Goal: Answer question/provide support: Share knowledge or assist other users

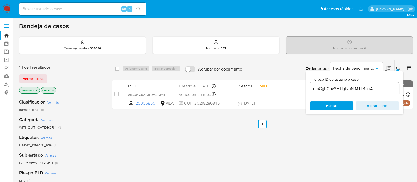
click at [384, 144] on div "select-all-cases-checkbox Asignarme a mí Borrar selección Agrupar por documento…" at bounding box center [262, 179] width 301 height 239
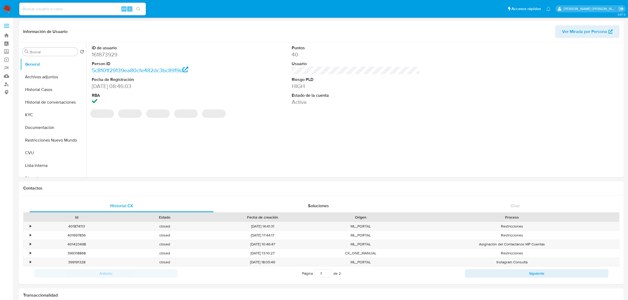
select select "10"
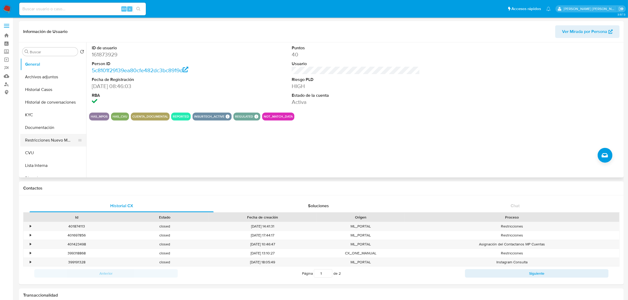
click at [52, 142] on button "Restricciones Nuevo Mundo" at bounding box center [51, 140] width 62 height 13
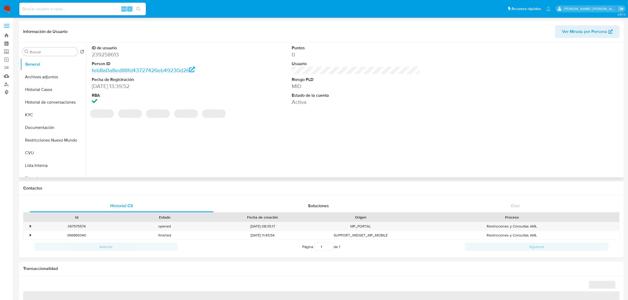
select select "10"
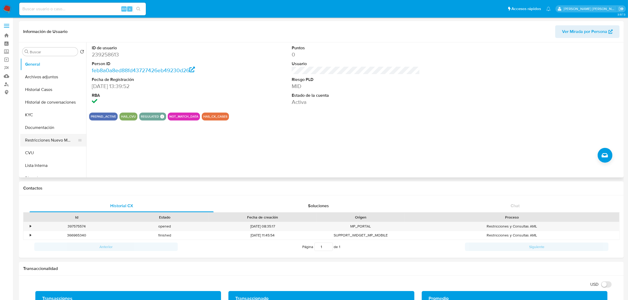
click at [59, 140] on button "Restricciones Nuevo Mundo" at bounding box center [51, 140] width 62 height 13
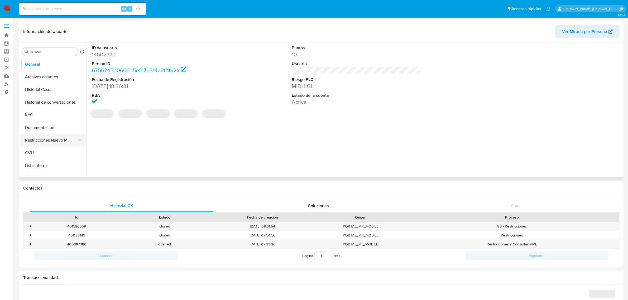
select select "10"
click at [43, 140] on button "Restricciones Nuevo Mundo" at bounding box center [51, 140] width 62 height 13
select select "10"
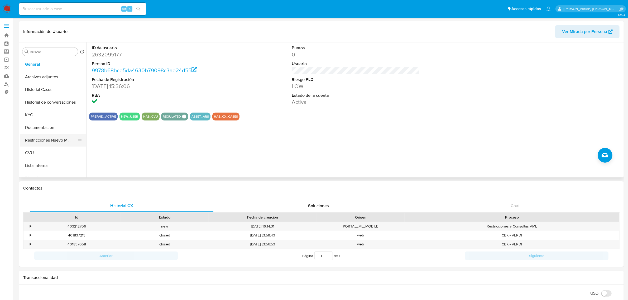
click at [47, 141] on button "Restricciones Nuevo Mundo" at bounding box center [51, 140] width 62 height 13
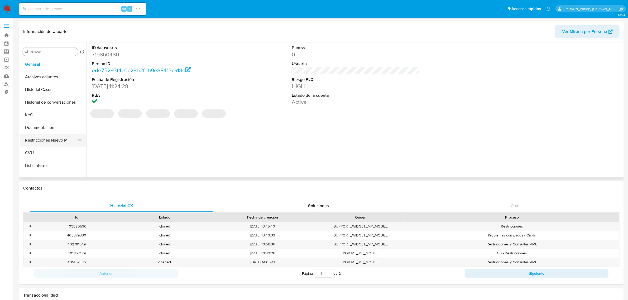
click at [44, 139] on button "Restricciones Nuevo Mundo" at bounding box center [51, 140] width 62 height 13
select select "10"
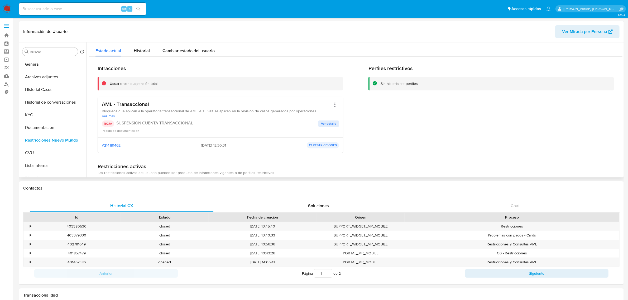
click at [328, 122] on span "Ver detalle" at bounding box center [328, 123] width 15 height 5
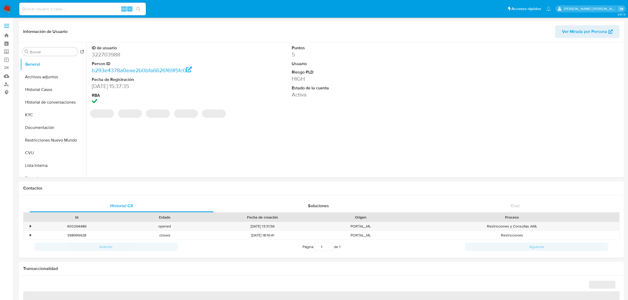
select select "10"
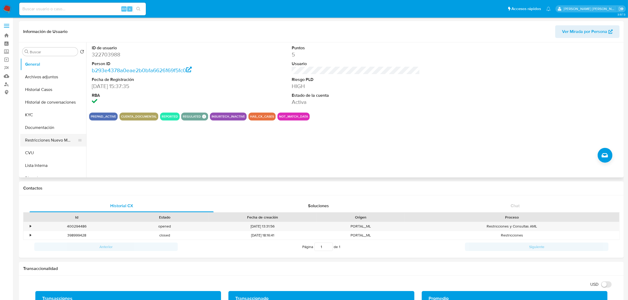
click at [48, 143] on button "Restricciones Nuevo Mundo" at bounding box center [51, 140] width 62 height 13
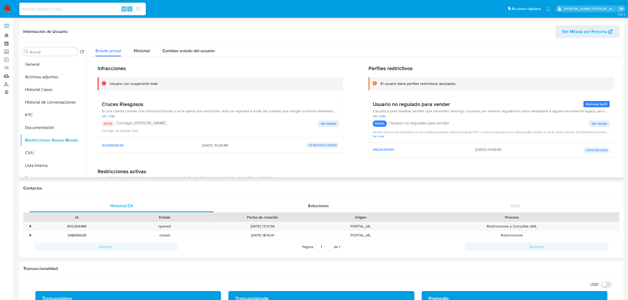
click at [325, 125] on span "Ver detalle" at bounding box center [328, 123] width 15 height 5
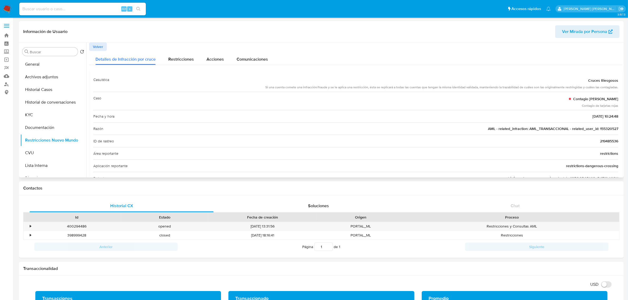
click at [605, 129] on span "AML - related_infraction: AML_TRANSACCIONAL - related_user_id: 155320527" at bounding box center [553, 128] width 130 height 5
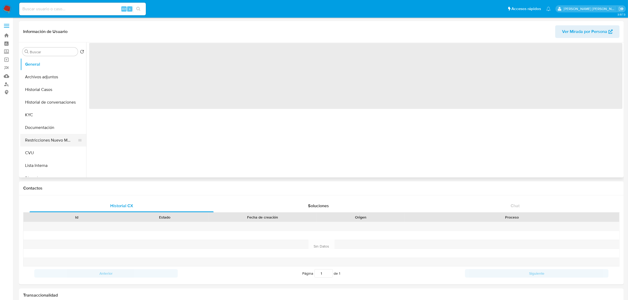
click at [42, 140] on button "Restricciones Nuevo Mundo" at bounding box center [51, 140] width 62 height 13
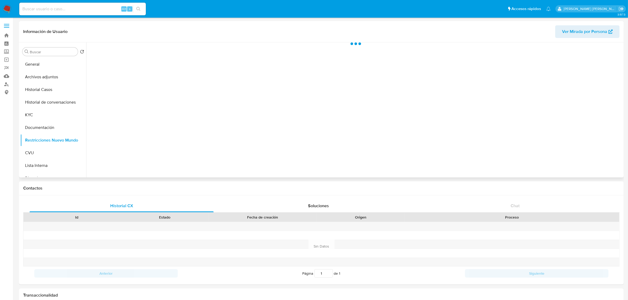
select select "10"
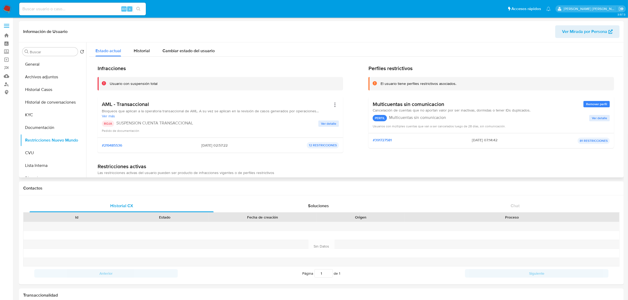
click at [331, 123] on span "Ver detalle" at bounding box center [328, 123] width 15 height 5
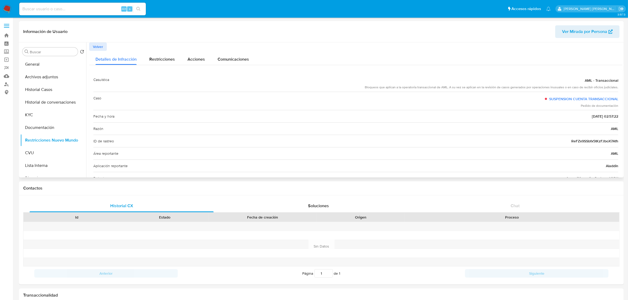
scroll to position [33, 0]
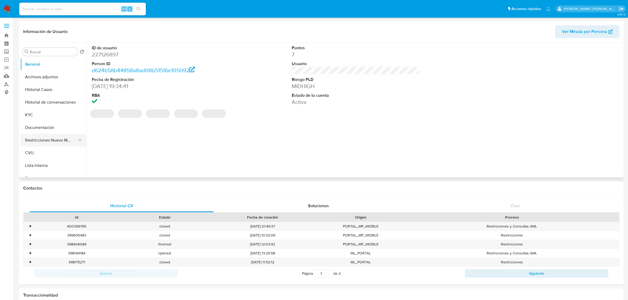
select select "10"
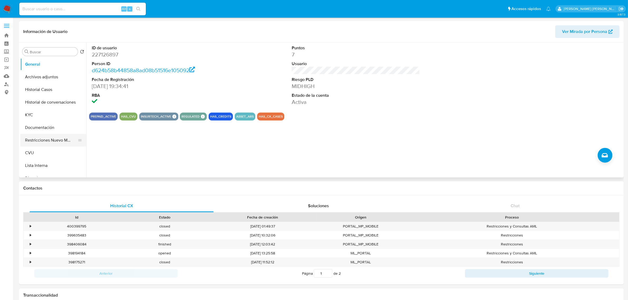
click at [39, 143] on button "Restricciones Nuevo Mundo" at bounding box center [51, 140] width 62 height 13
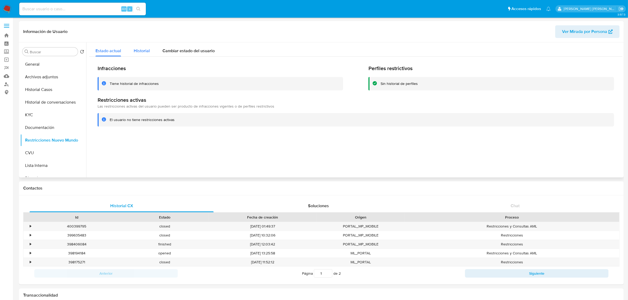
click at [145, 55] on div "Historial" at bounding box center [142, 49] width 16 height 14
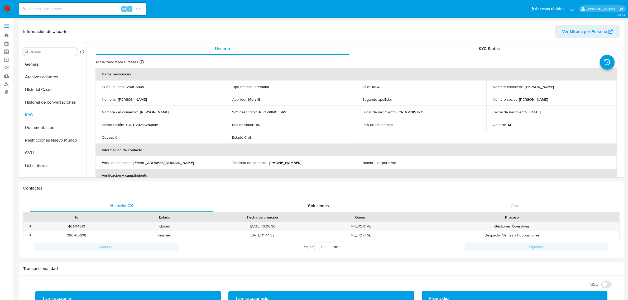
select select "10"
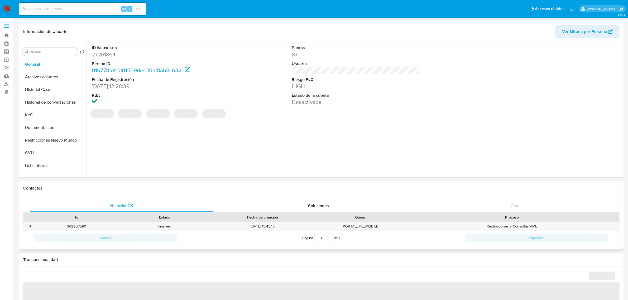
select select "10"
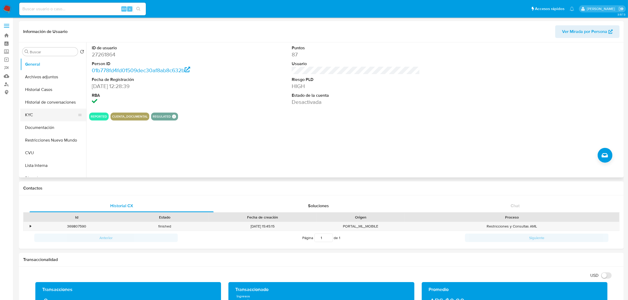
click at [38, 117] on button "KYC" at bounding box center [51, 115] width 62 height 13
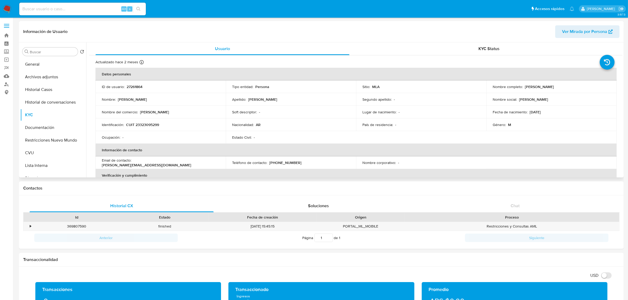
scroll to position [33, 0]
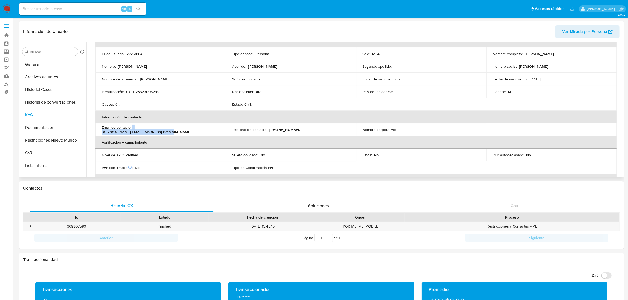
drag, startPoint x: 133, startPoint y: 130, endPoint x: 201, endPoint y: 129, distance: 68.6
click at [201, 129] on div "Email de contacto : [PERSON_NAME][EMAIL_ADDRESS][DOMAIN_NAME]" at bounding box center [161, 129] width 118 height 9
copy div "[PERSON_NAME][EMAIL_ADDRESS][DOMAIN_NAME]"
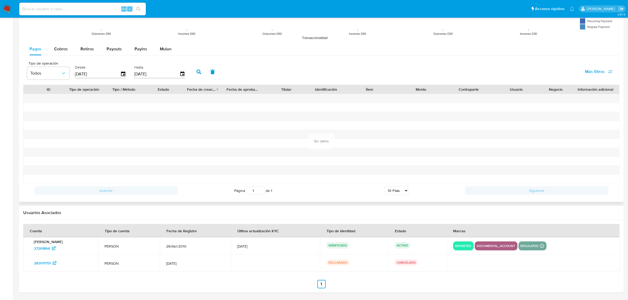
scroll to position [76, 0]
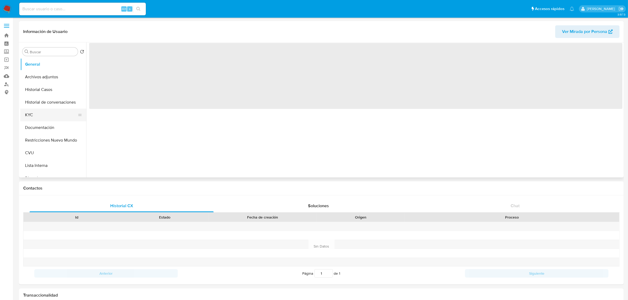
click at [42, 114] on button "KYC" at bounding box center [51, 115] width 62 height 13
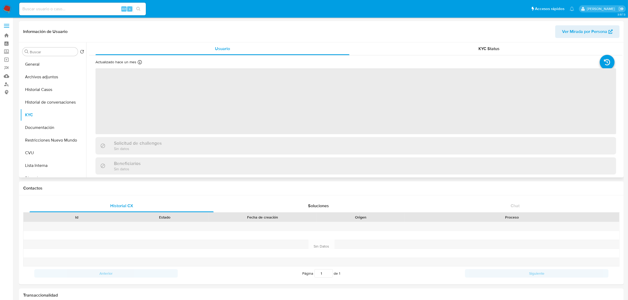
select select "10"
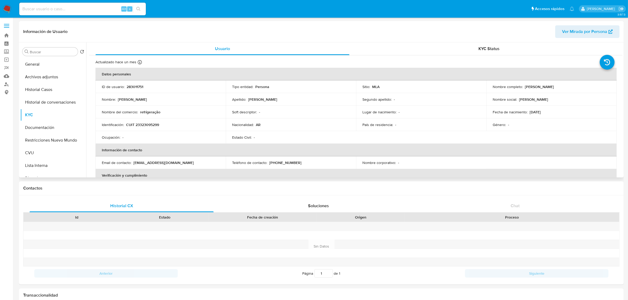
drag, startPoint x: 133, startPoint y: 162, endPoint x: 200, endPoint y: 163, distance: 67.0
click at [200, 163] on div "Email de contacto : vanderleicarazoli26@gmail.com" at bounding box center [161, 162] width 118 height 5
copy p "vanderleicarazoli26@gmail.com"
click at [148, 122] on p "CUIT 23323095299" at bounding box center [142, 124] width 33 height 5
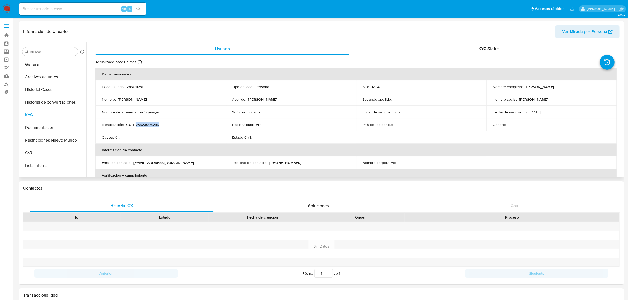
copy p "23323095299"
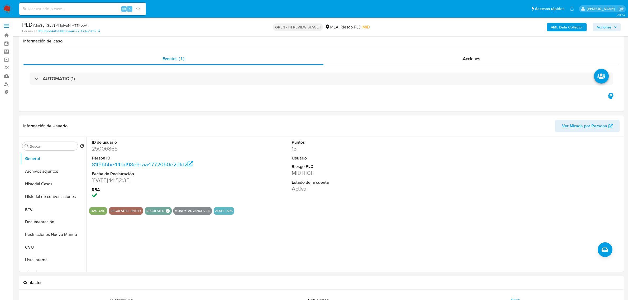
select select "10"
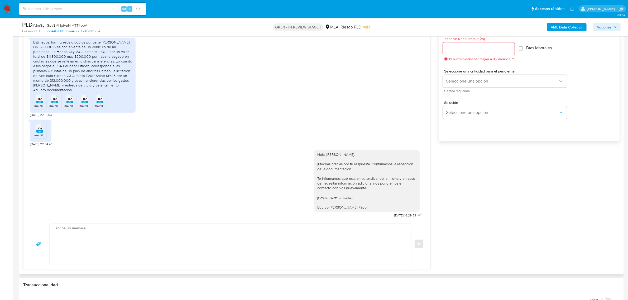
scroll to position [491, 0]
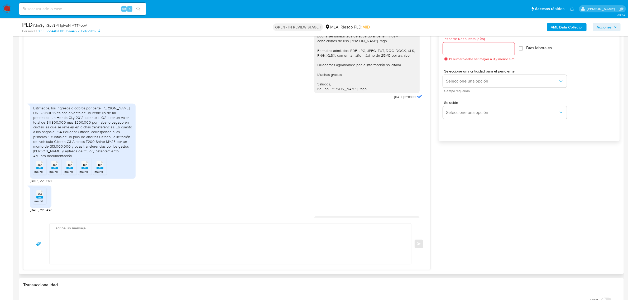
click at [115, 152] on div "Estimados, los ingresos o cobros por parte de Andrione DNI 28130015 es por la v…" at bounding box center [82, 132] width 99 height 53
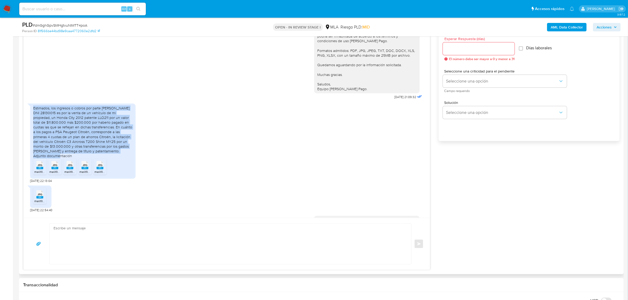
drag, startPoint x: 126, startPoint y: 154, endPoint x: 32, endPoint y: 110, distance: 103.8
click at [32, 110] on div "Estimados, los ingresos o cobros por parte de Andrione DNI 28130015 es por la v…" at bounding box center [83, 141] width 106 height 75
copy div "Estimados, los ingresos o cobros por parte de Andrione DNI 28130015 es por la v…"
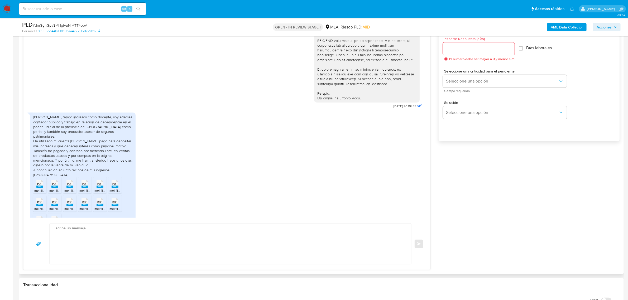
scroll to position [195, 0]
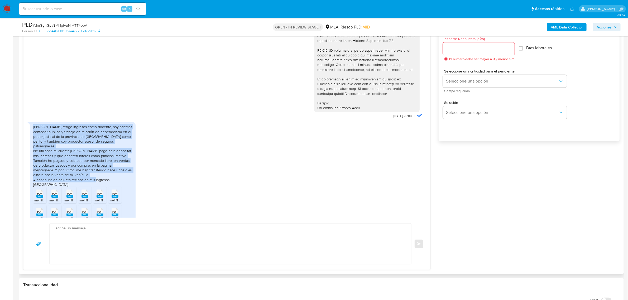
drag, startPoint x: 126, startPoint y: 187, endPoint x: 33, endPoint y: 139, distance: 104.5
click at [33, 139] on div "Hola, tengo ingresos como docente, soy además contador público y trabajo en rel…" at bounding box center [82, 156] width 99 height 62
copy div "Hola, tengo ingresos como docente, soy además contador público y trabajo en rel…"
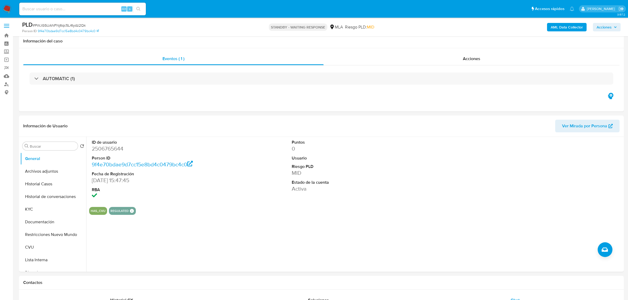
select select "10"
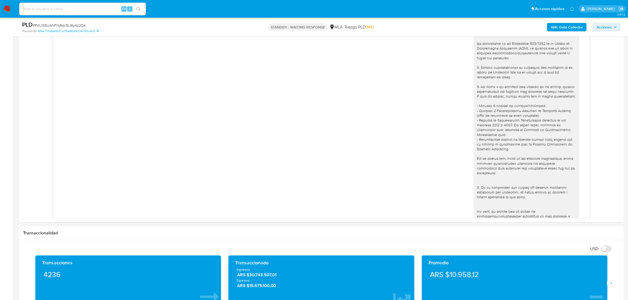
scroll to position [485, 0]
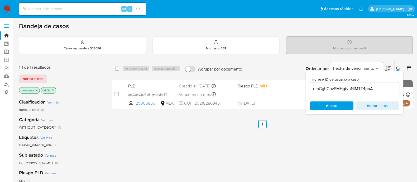
click at [343, 88] on input "dmGghGpvSMHgtvuNIMTT4poA" at bounding box center [354, 88] width 89 height 7
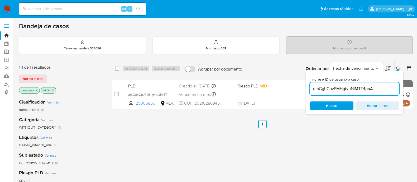
click at [343, 88] on input "dmGghGpvSMHgtvuNIMTT4poA" at bounding box center [354, 88] width 89 height 7
paste input "PWJGSUANFNj6qc5Lr6ydz2Qk"
type input "PWJGSUANFNj6qc5Lr6ydz2Qk"
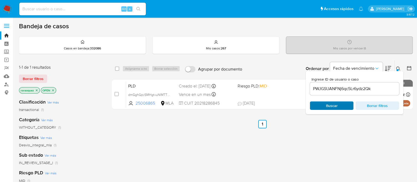
click at [332, 107] on span "Buscar" at bounding box center [332, 105] width 12 height 8
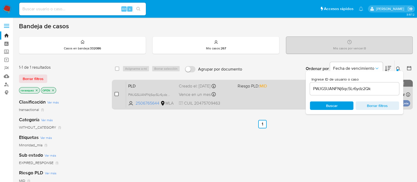
click at [116, 94] on input "checkbox" at bounding box center [116, 94] width 4 height 4
checkbox input "true"
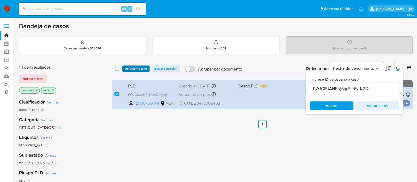
click at [133, 68] on span "Asignarme a mí" at bounding box center [136, 68] width 22 height 5
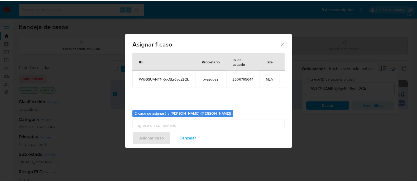
scroll to position [27, 0]
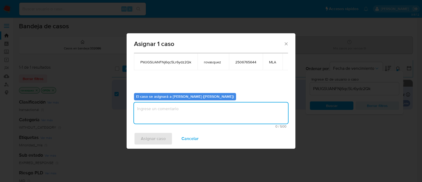
click at [198, 111] on textarea "assign-modal" at bounding box center [211, 112] width 154 height 21
type textarea "."
click at [162, 139] on span "Asignar caso" at bounding box center [153, 139] width 25 height 12
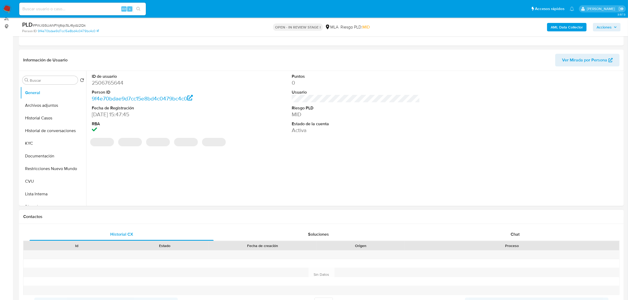
scroll to position [165, 0]
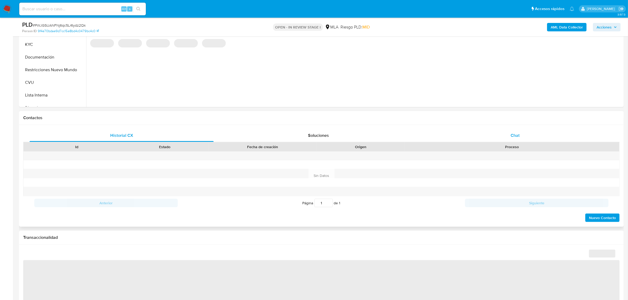
click at [514, 137] on span "Chat" at bounding box center [515, 135] width 9 height 6
select select "10"
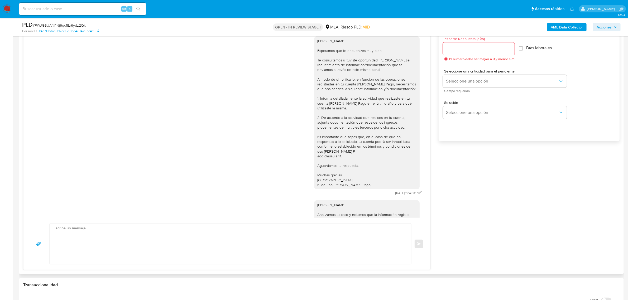
scroll to position [198, 0]
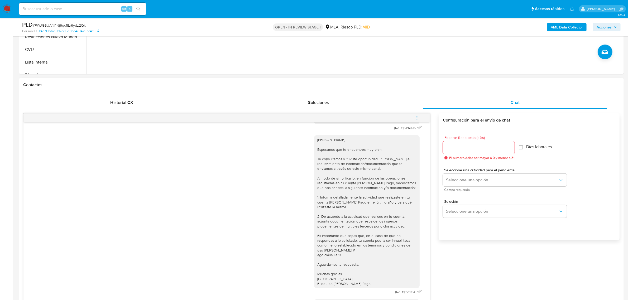
click at [420, 118] on button "menu-action" at bounding box center [416, 118] width 17 height 13
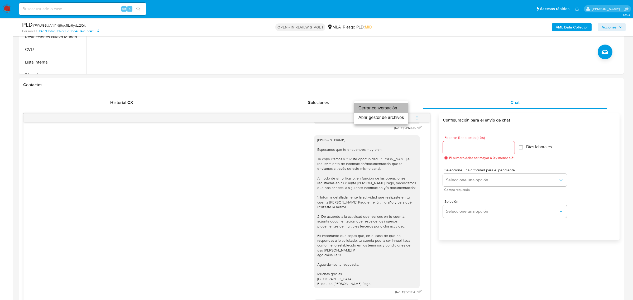
click at [396, 111] on li "Cerrar conversación" at bounding box center [381, 107] width 54 height 9
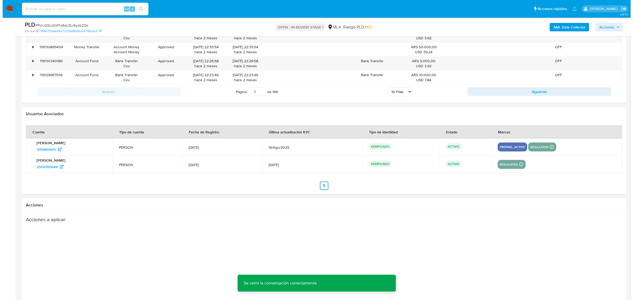
scroll to position [947, 0]
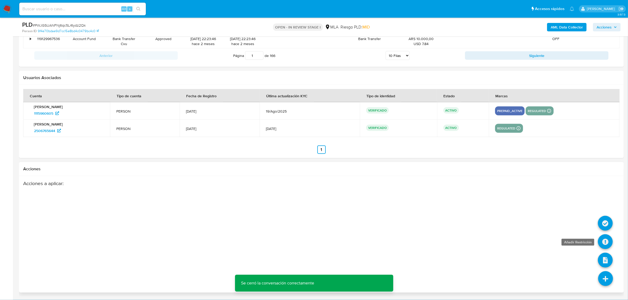
click at [608, 241] on icon at bounding box center [605, 242] width 15 height 15
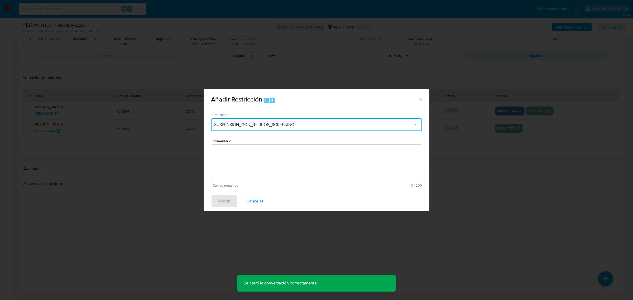
click at [248, 124] on span "SUSPENSION_CON_RETIROS_SCREENING" at bounding box center [313, 124] width 199 height 5
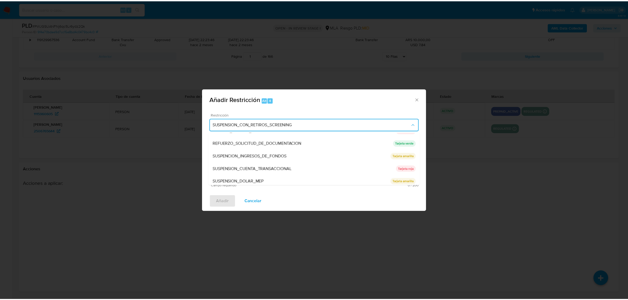
scroll to position [112, 0]
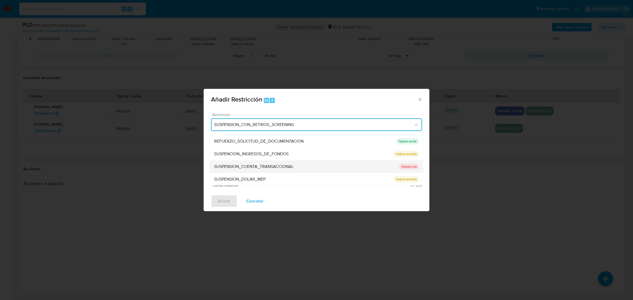
click at [285, 165] on span "SUSPENSION_CUENTA_TRANSACCIONAL" at bounding box center [253, 166] width 79 height 5
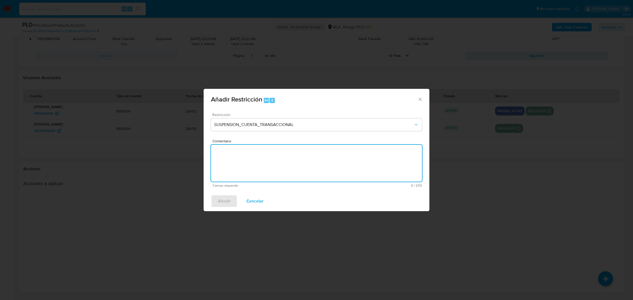
click at [246, 168] on textarea "Comentario" at bounding box center [316, 163] width 211 height 37
type textarea "AML"
click at [223, 202] on span "Añadir" at bounding box center [224, 201] width 13 height 12
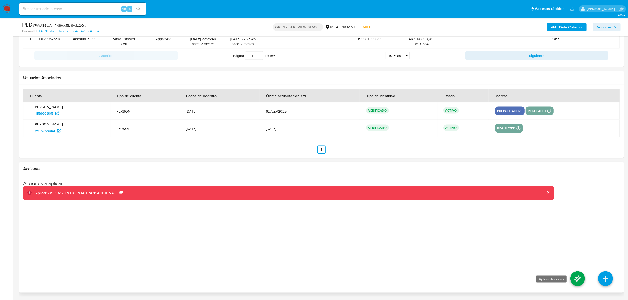
click at [574, 276] on icon at bounding box center [577, 278] width 15 height 15
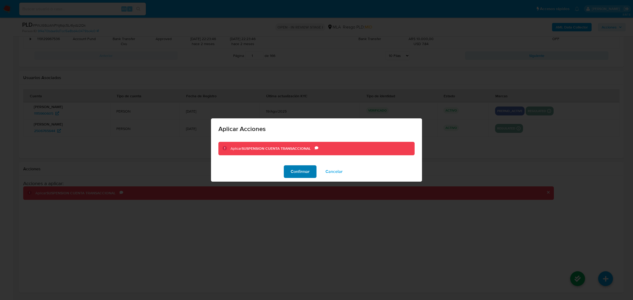
click at [303, 170] on span "Confirmar" at bounding box center [300, 172] width 19 height 12
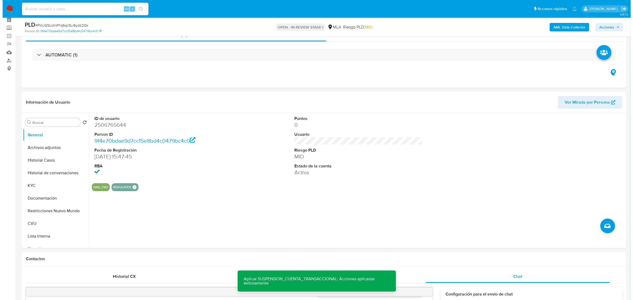
scroll to position [0, 0]
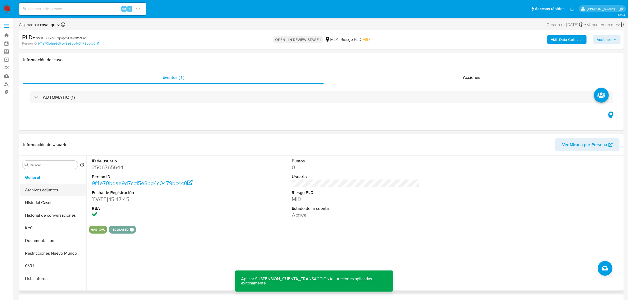
click at [41, 192] on button "Archivos adjuntos" at bounding box center [51, 190] width 62 height 13
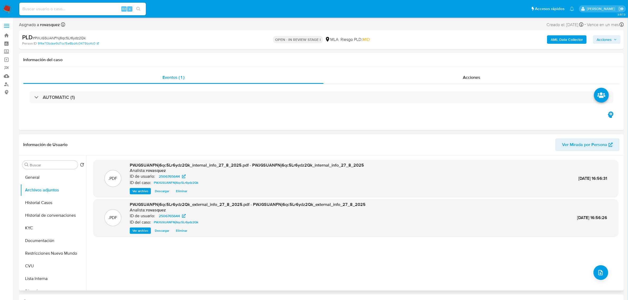
click at [591, 269] on div ".PDF PWJGSUANFNj6qc5Lr6ydz2Qk_internal_info_27_8_2025.pdf - PWJGSUANFNj6qc5Lr6y…" at bounding box center [355, 223] width 525 height 127
click at [600, 273] on icon "upload-file" at bounding box center [601, 273] width 6 height 6
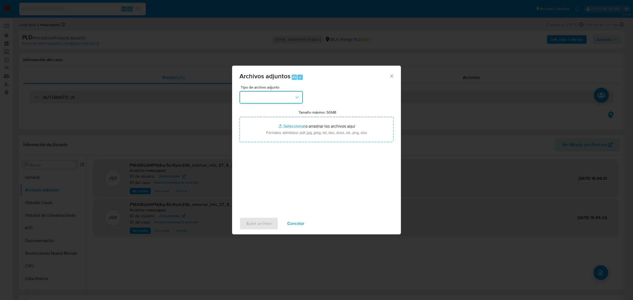
click at [281, 95] on button "button" at bounding box center [271, 97] width 63 height 13
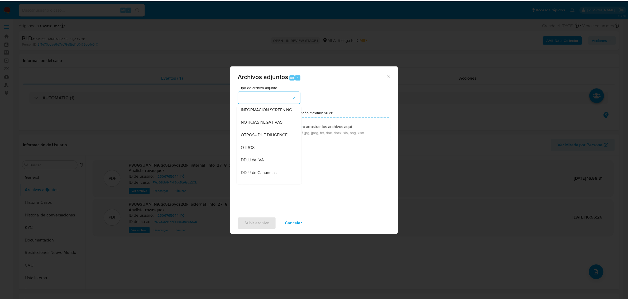
scroll to position [66, 0]
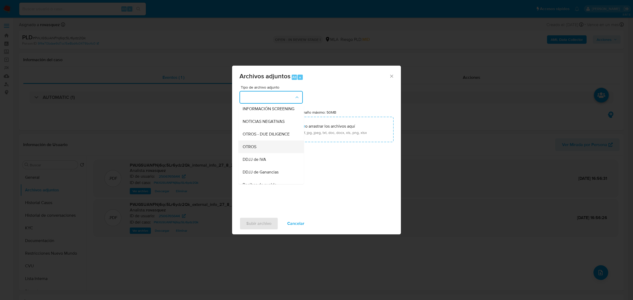
click at [269, 153] on div "OTROS" at bounding box center [270, 146] width 54 height 13
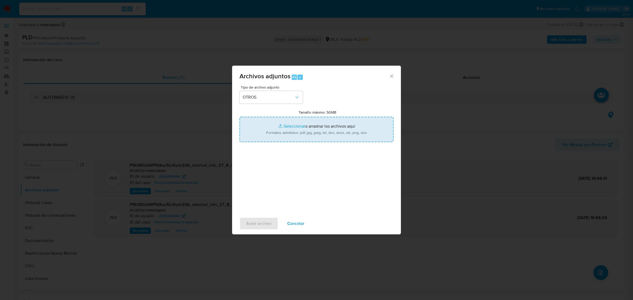
click at [296, 127] on input "Tamaño máximo: 50MB Seleccionar archivos" at bounding box center [317, 129] width 154 height 25
type input "C:\fakepath\Caselog PWJGSUANFNj6qc5Lr6ydz2Qk_2025_08_27_16_10_05.docx"
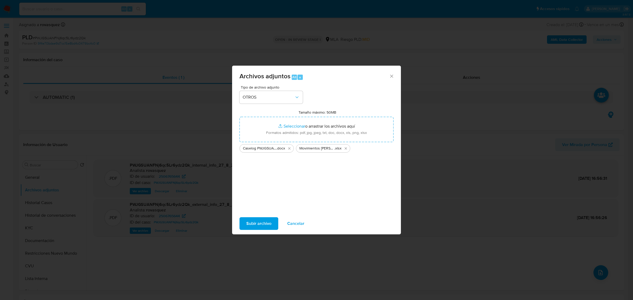
click at [259, 225] on span "Subir archivo" at bounding box center [258, 224] width 25 height 12
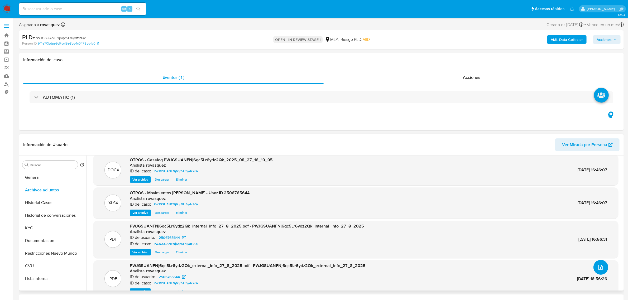
scroll to position [0, 0]
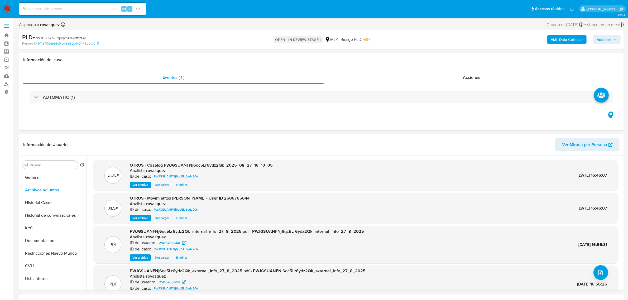
click at [612, 40] on span "Acciones" at bounding box center [604, 39] width 15 height 8
click at [451, 62] on div "Resolución del caso Alt r" at bounding box center [463, 57] width 50 height 14
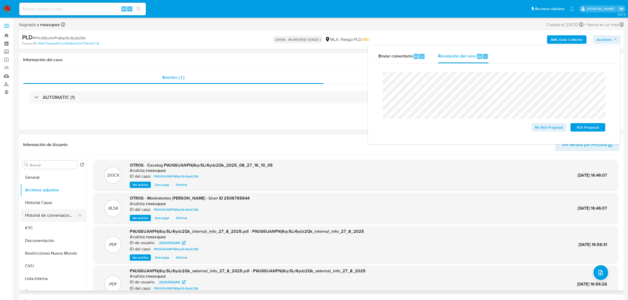
click at [53, 218] on button "Historial de conversaciones" at bounding box center [51, 215] width 62 height 13
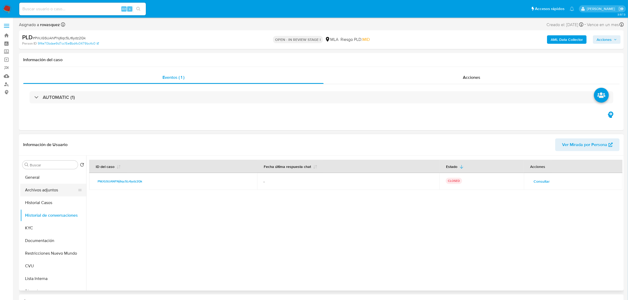
click at [48, 192] on button "Archivos adjuntos" at bounding box center [51, 190] width 62 height 13
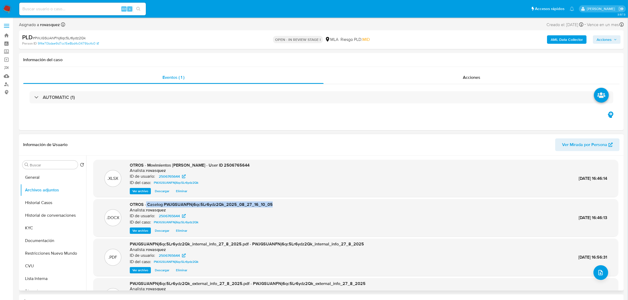
drag, startPoint x: 146, startPoint y: 205, endPoint x: 275, endPoint y: 206, distance: 128.5
click at [275, 206] on div ".DOCX OTROS - Caselog PWJGSUANFNj6qc5Lr6ydz2Qk_2025_08_27_16_10_05 Analista: ro…" at bounding box center [356, 218] width 520 height 32
copy span "Caselog PWJGSUANFNj6qc5Lr6ydz2Qk_2025_08_27_16_10_05"
click at [611, 41] on span "Acciones" at bounding box center [604, 39] width 15 height 8
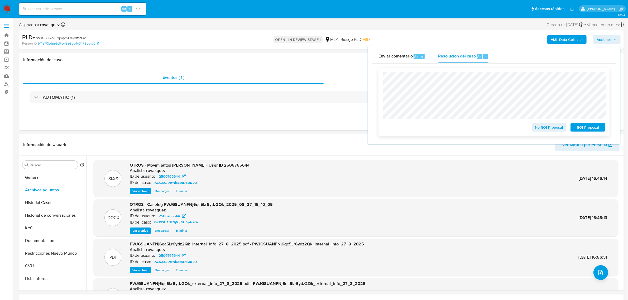
click at [587, 128] on span "ROI Proposal" at bounding box center [587, 127] width 27 height 7
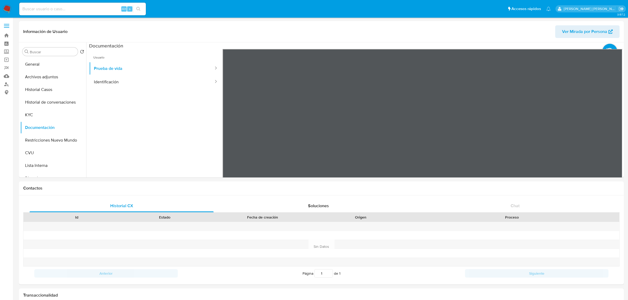
select select "10"
click at [34, 118] on button "KYC" at bounding box center [51, 115] width 62 height 13
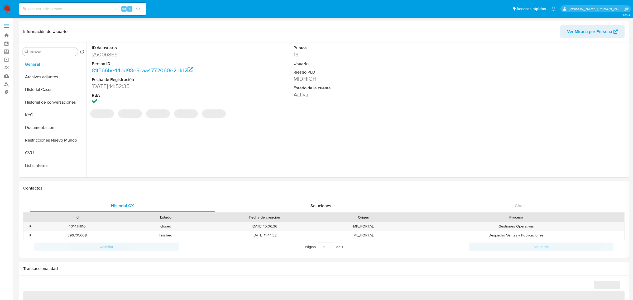
select select "10"
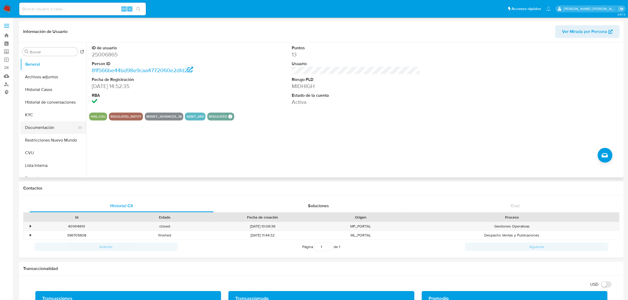
click at [50, 124] on button "Documentación" at bounding box center [51, 127] width 62 height 13
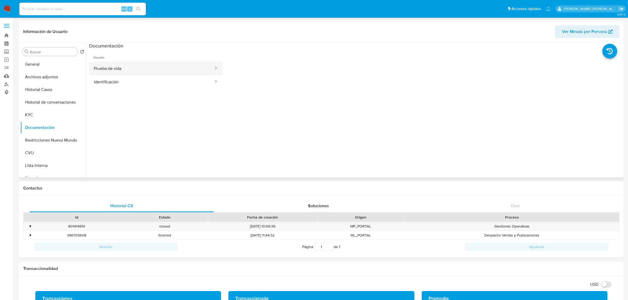
click at [157, 67] on button "Prueba de vida" at bounding box center [151, 68] width 125 height 13
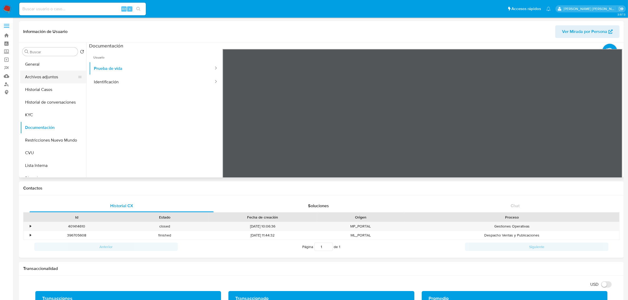
click at [53, 75] on button "Archivos adjuntos" at bounding box center [51, 77] width 62 height 13
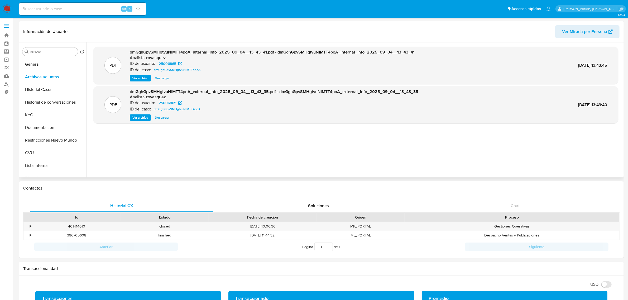
click at [140, 119] on span "Ver archivo" at bounding box center [140, 117] width 16 height 5
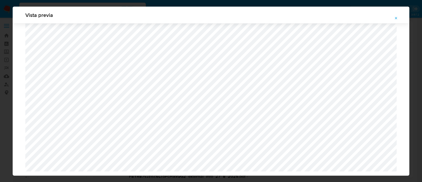
select select "10"
